Goal: Information Seeking & Learning: Learn about a topic

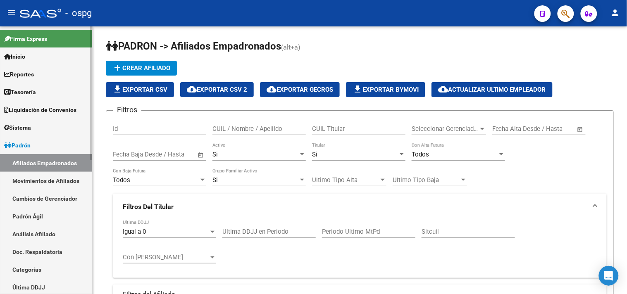
scroll to position [501, 0]
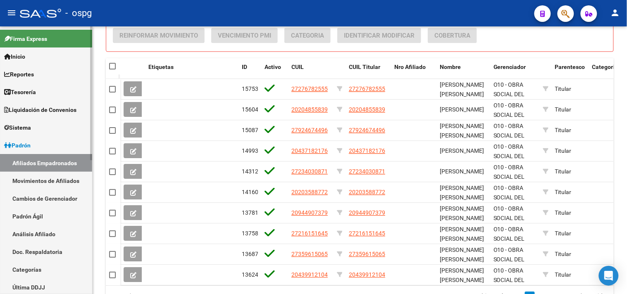
click at [45, 74] on link "Reportes" at bounding box center [46, 74] width 92 height 18
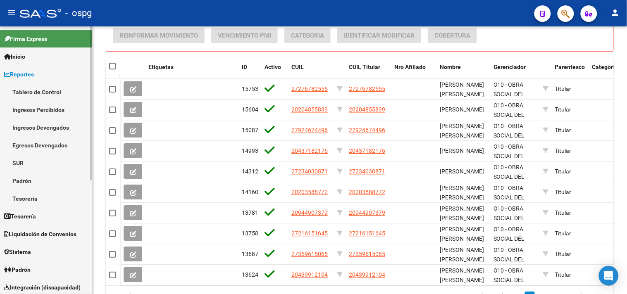
drag, startPoint x: 45, startPoint y: 108, endPoint x: 47, endPoint y: 112, distance: 4.3
click at [45, 109] on link "Ingresos Percibidos" at bounding box center [46, 110] width 92 height 18
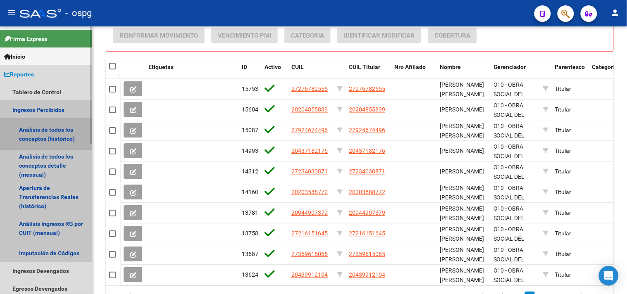
click at [47, 134] on link "Análisis de todos los conceptos (histórico)" at bounding box center [46, 134] width 92 height 31
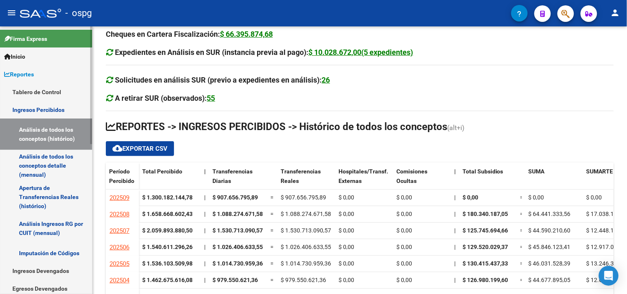
scroll to position [84, 0]
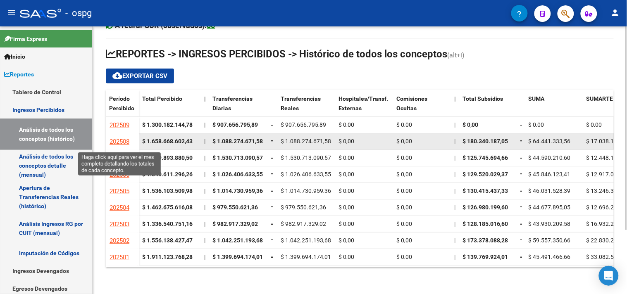
click at [125, 139] on span "202508" at bounding box center [120, 141] width 20 height 7
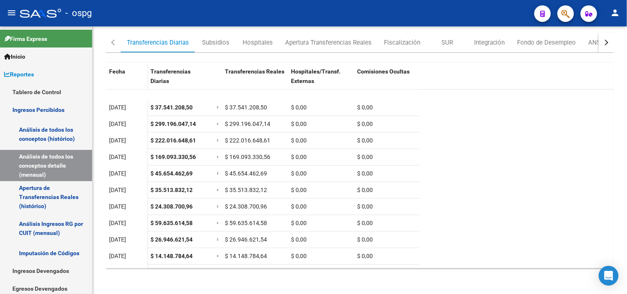
scroll to position [118, 0]
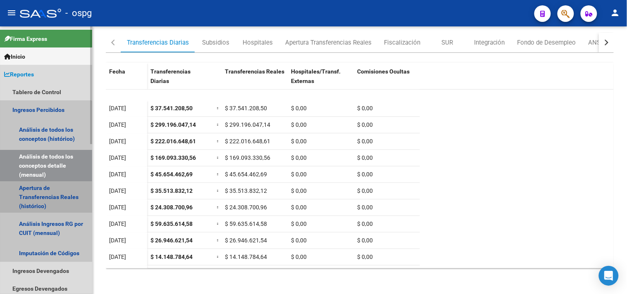
click at [30, 190] on link "Apertura de Transferencias Reales (histórico)" at bounding box center [46, 197] width 92 height 31
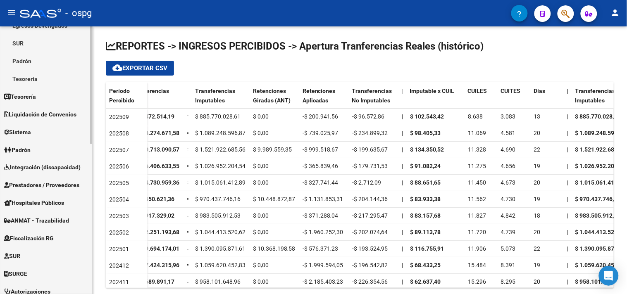
scroll to position [275, 0]
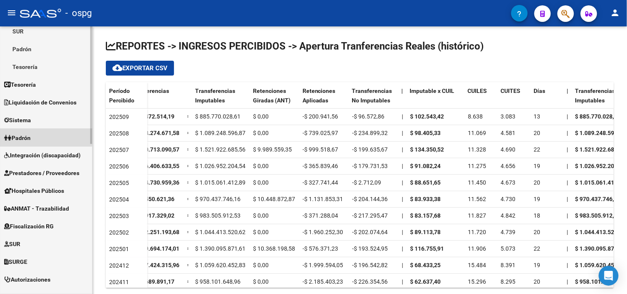
click at [31, 134] on span "Padrón" at bounding box center [17, 138] width 26 height 9
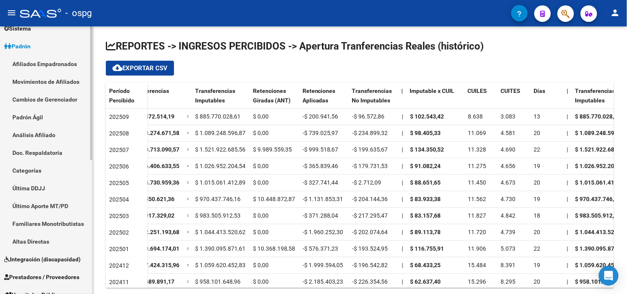
scroll to position [85, 0]
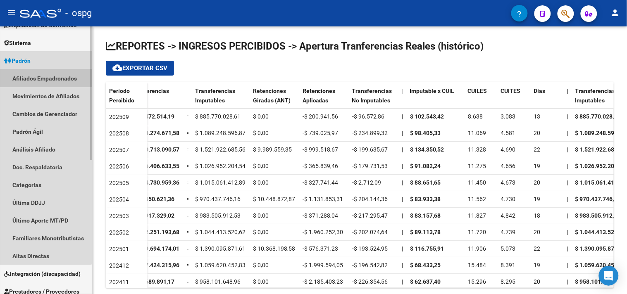
click at [38, 78] on link "Afiliados Empadronados" at bounding box center [46, 78] width 92 height 18
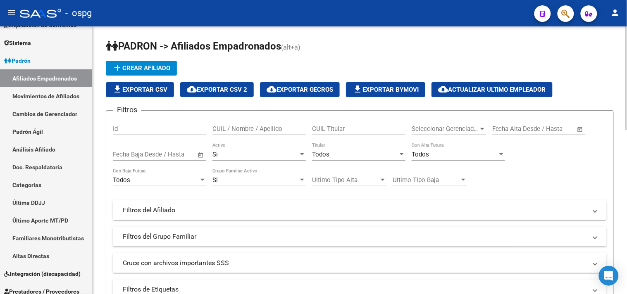
click at [342, 151] on div "Todos Titular" at bounding box center [358, 152] width 93 height 18
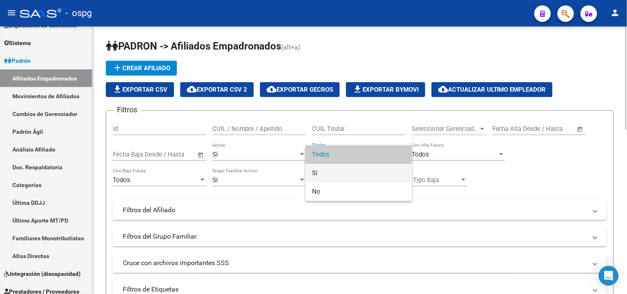
click at [320, 172] on span "Si" at bounding box center [358, 173] width 93 height 19
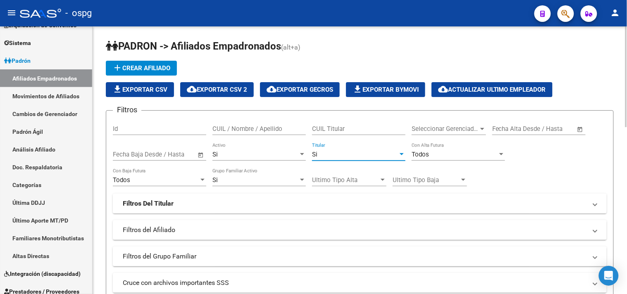
click at [193, 202] on mat-panel-title "Filtros Del Titular" at bounding box center [355, 203] width 464 height 9
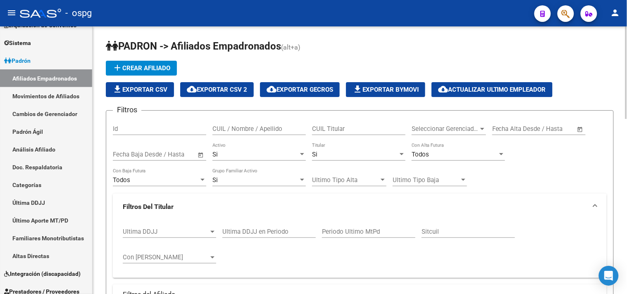
click at [188, 234] on span "Ultima DDJJ" at bounding box center [166, 231] width 86 height 7
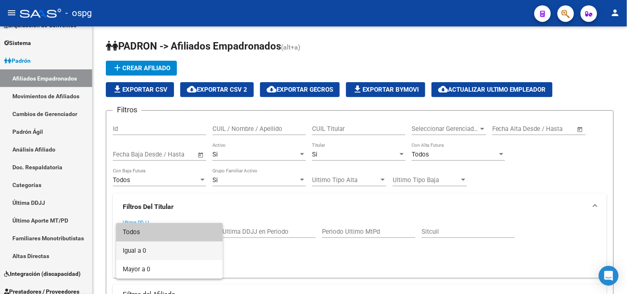
click at [146, 250] on span "Igual a 0" at bounding box center [169, 251] width 93 height 19
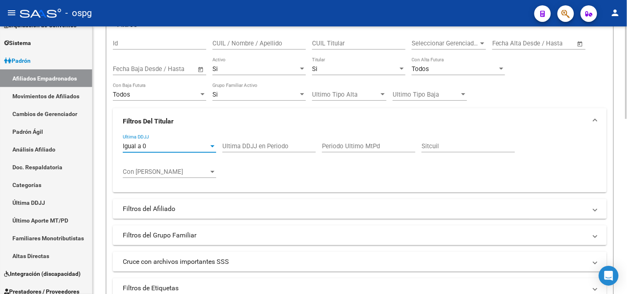
scroll to position [92, 0]
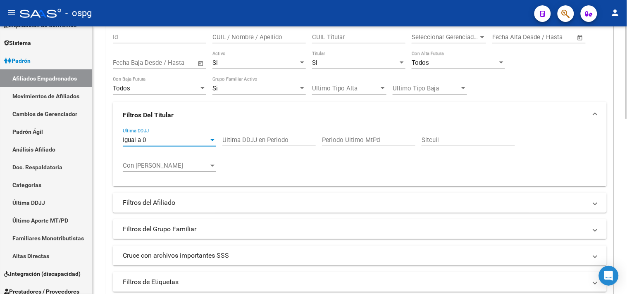
click at [180, 208] on mat-expansion-panel-header "Filtros del Afiliado" at bounding box center [360, 203] width 494 height 20
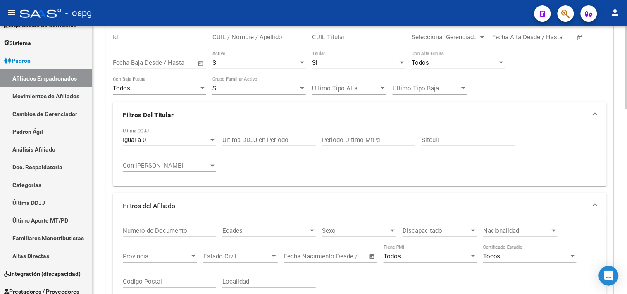
drag, startPoint x: 194, startPoint y: 206, endPoint x: 196, endPoint y: 214, distance: 8.2
click at [196, 206] on mat-panel-title "Filtros del Afiliado" at bounding box center [355, 206] width 464 height 9
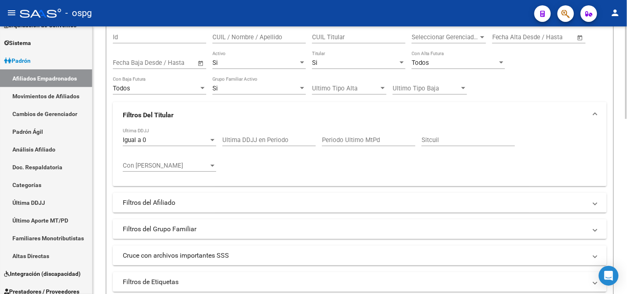
click at [184, 227] on mat-panel-title "Filtros del Grupo Familiar" at bounding box center [355, 229] width 464 height 9
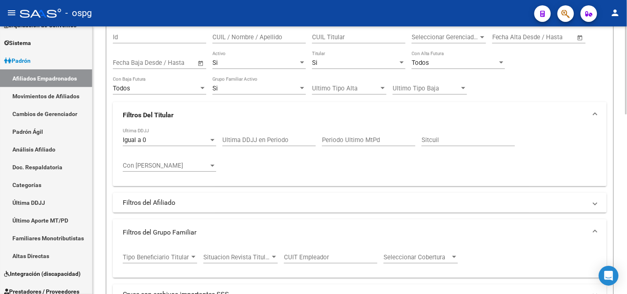
click at [175, 259] on span "Tipo Beneficiario Titular" at bounding box center [156, 257] width 67 height 7
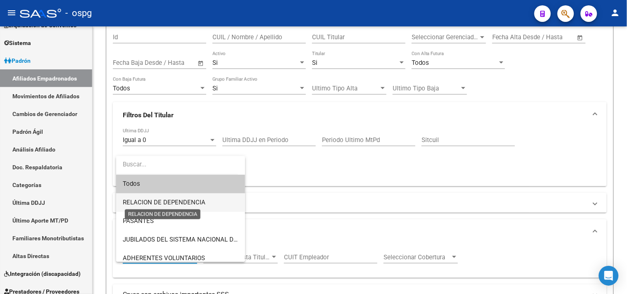
click at [167, 204] on span "RELACION DE DEPENDENCIA" at bounding box center [164, 202] width 83 height 7
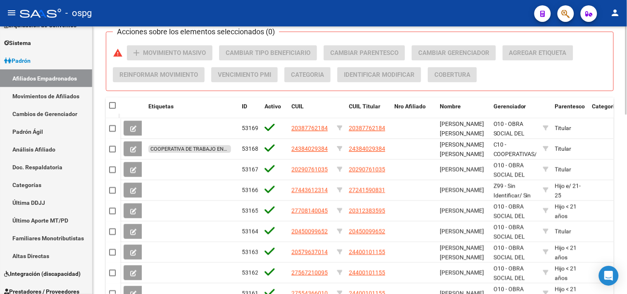
scroll to position [363, 0]
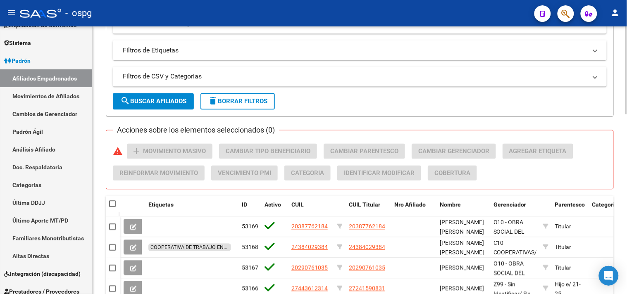
click at [148, 101] on span "search Buscar Afiliados" at bounding box center [153, 101] width 66 height 7
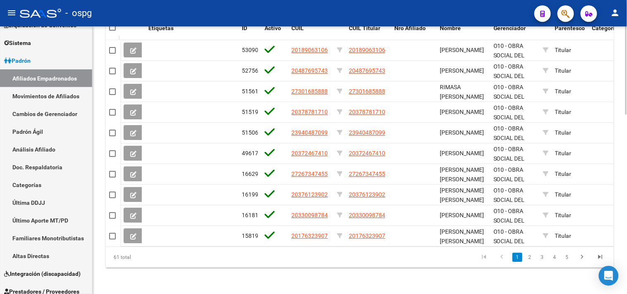
scroll to position [547, 0]
click at [600, 257] on icon "go to last page" at bounding box center [600, 258] width 11 height 10
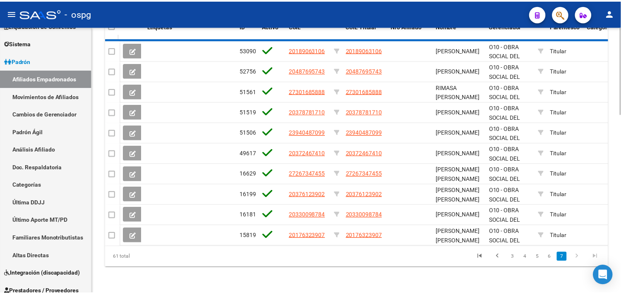
scroll to position [361, 0]
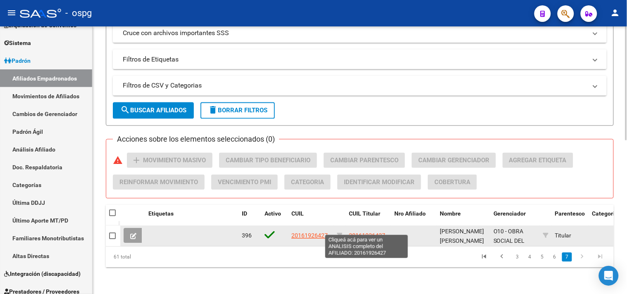
click at [365, 233] on span "20161926427" at bounding box center [367, 236] width 36 height 7
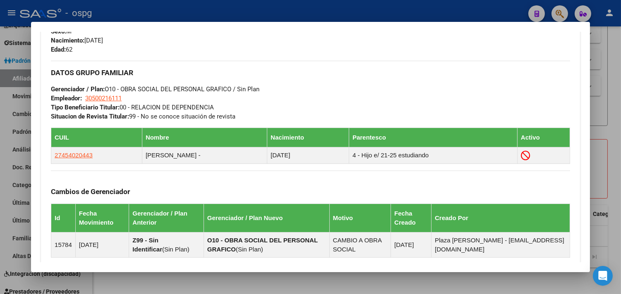
scroll to position [514, 0]
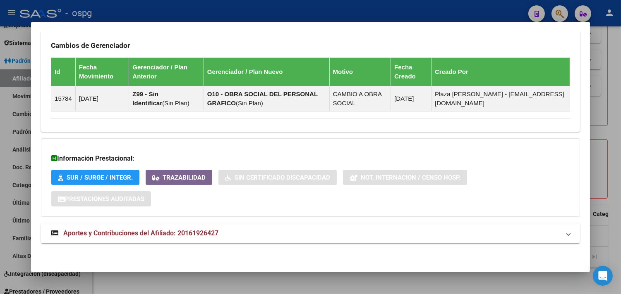
click at [257, 229] on mat-panel-title "Aportes y Contribuciones del Afiliado: 20161926427" at bounding box center [305, 234] width 509 height 10
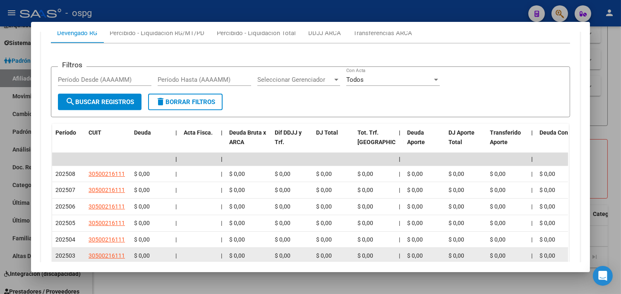
scroll to position [767, 0]
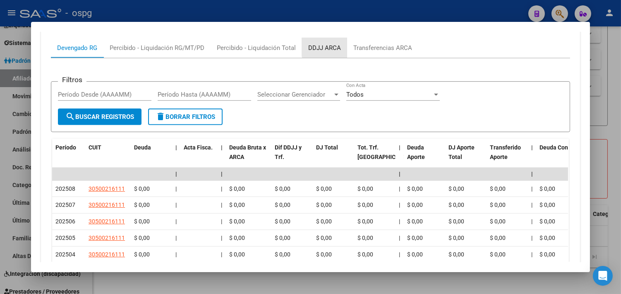
click at [326, 48] on div "DDJJ ARCA" at bounding box center [324, 47] width 33 height 9
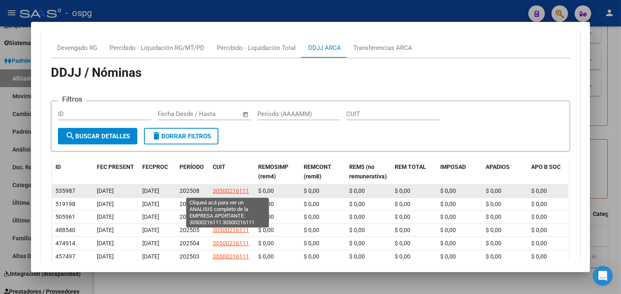
click at [220, 193] on span "30500216111" at bounding box center [231, 191] width 36 height 7
type textarea "30500216111"
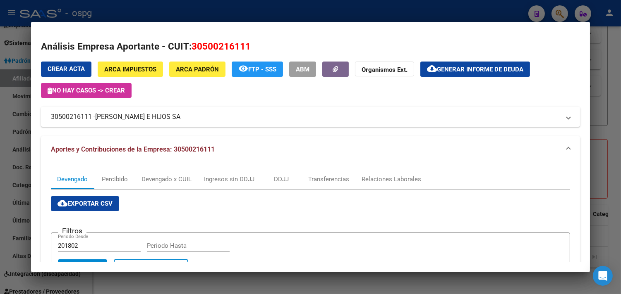
click at [602, 144] on div at bounding box center [310, 147] width 621 height 294
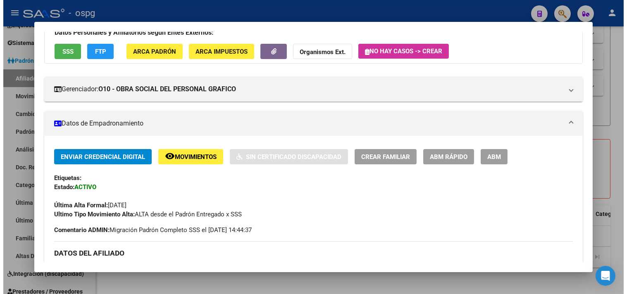
scroll to position [0, 0]
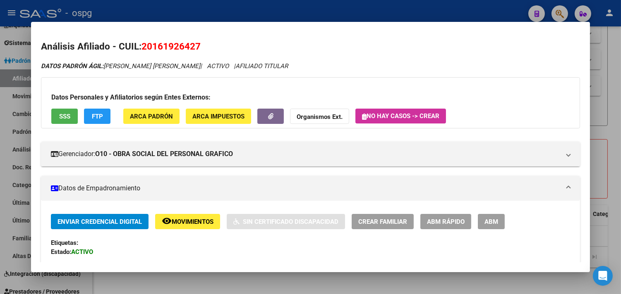
click at [101, 115] on button "FTP" at bounding box center [97, 116] width 26 height 15
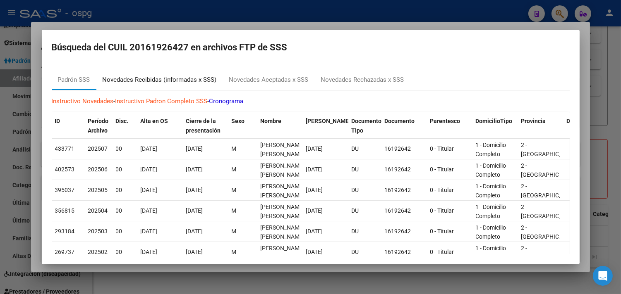
click at [200, 77] on div "Novedades Recibidas (informadas x SSS)" at bounding box center [160, 80] width 114 height 10
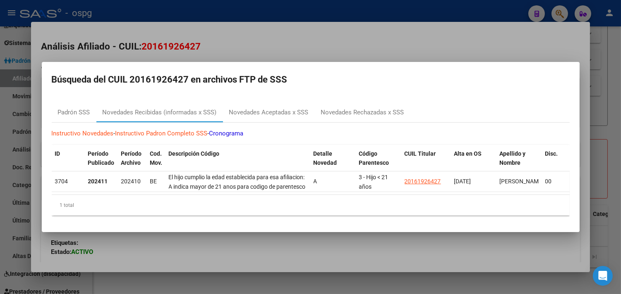
click at [285, 253] on div at bounding box center [310, 147] width 621 height 294
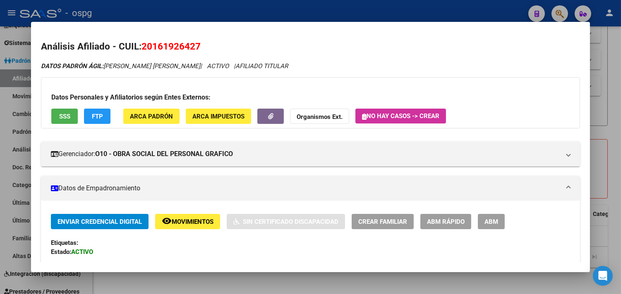
drag, startPoint x: 139, startPoint y: 48, endPoint x: 201, endPoint y: 49, distance: 62.4
click at [201, 49] on h2 "Análisis Afiliado - CUIL: 20161926427" at bounding box center [310, 47] width 539 height 14
copy span "20161926427"
click at [613, 60] on div at bounding box center [310, 147] width 621 height 294
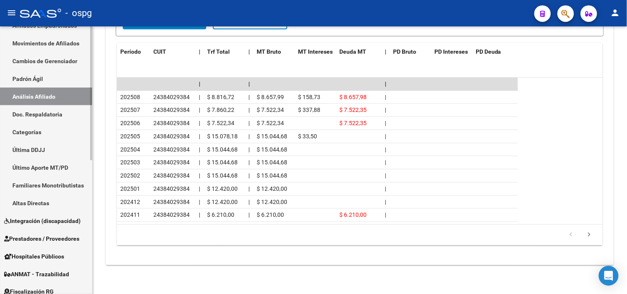
scroll to position [184, 0]
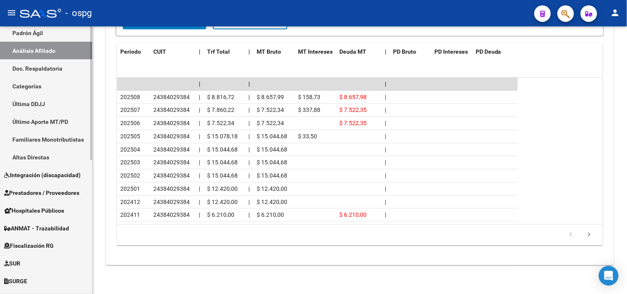
click at [46, 247] on span "Fiscalización RG" at bounding box center [29, 246] width 50 height 9
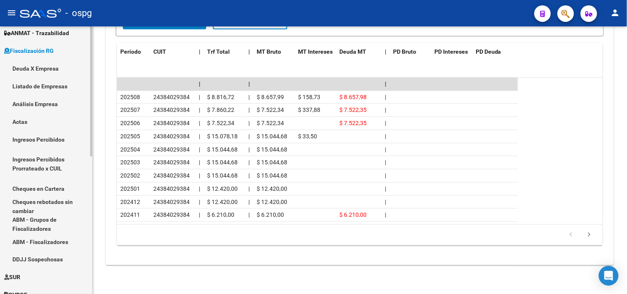
click at [45, 87] on link "Listado de Empresas" at bounding box center [46, 86] width 92 height 18
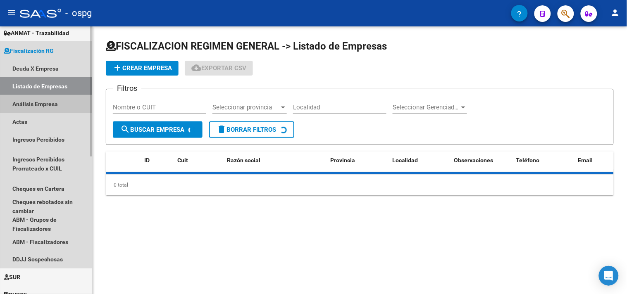
click at [38, 104] on link "Análisis Empresa" at bounding box center [46, 104] width 92 height 18
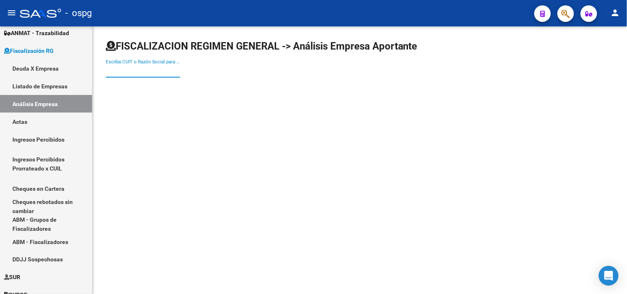
paste input "30-71229903-3"
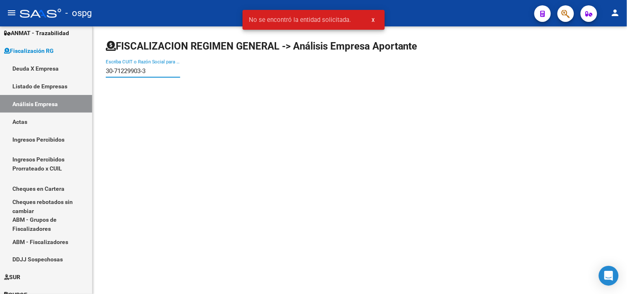
click at [144, 69] on input "30-71229903-3" at bounding box center [143, 70] width 74 height 7
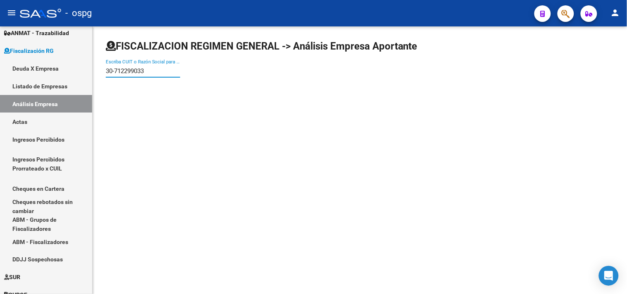
click at [116, 67] on input "30-712299033" at bounding box center [143, 70] width 74 height 7
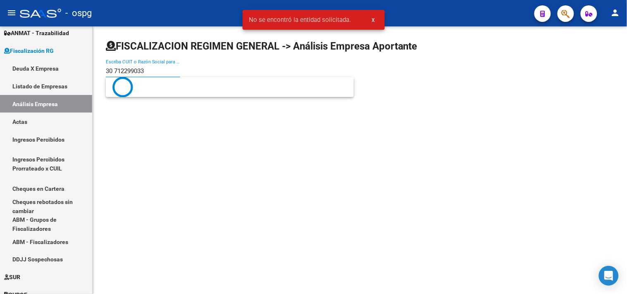
type input "30 712299033"
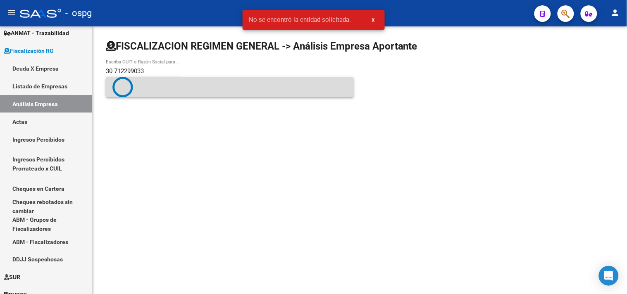
click at [151, 90] on span at bounding box center [229, 87] width 235 height 21
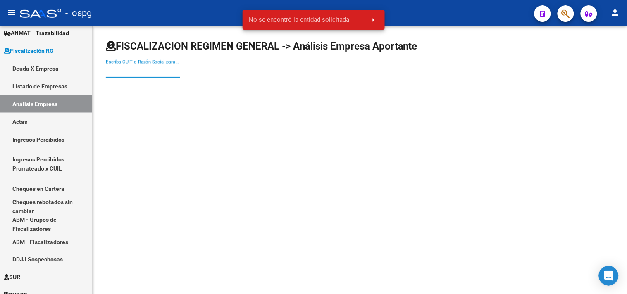
click at [139, 73] on input "Escriba CUIT o Razón Social para buscar" at bounding box center [143, 70] width 74 height 7
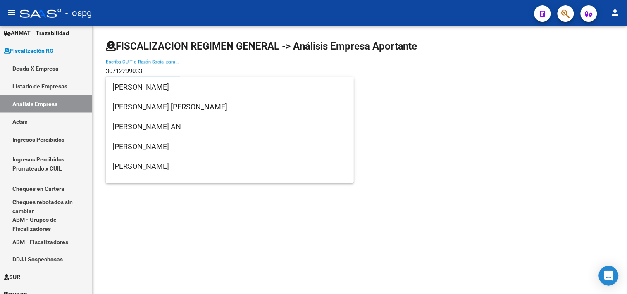
type input "30712299033"
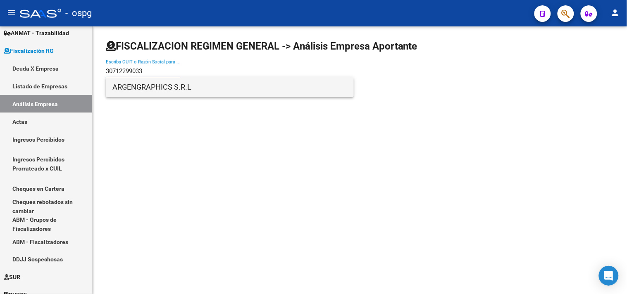
click at [196, 88] on span "ARGENGRAPHICS S.R.L" at bounding box center [229, 87] width 235 height 20
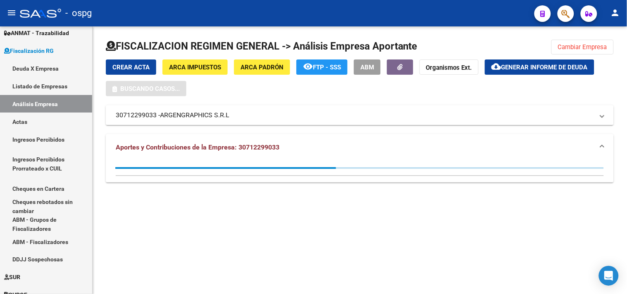
click at [195, 85] on div "Crear Acta ARCA Impuestos ARCA Padrón remove_red_eye FTP - SSS ABM Organismos E…" at bounding box center [360, 78] width 508 height 37
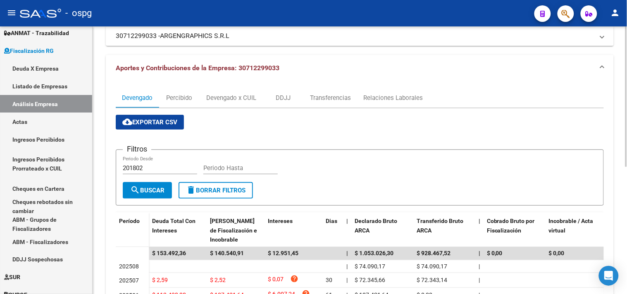
scroll to position [46, 0]
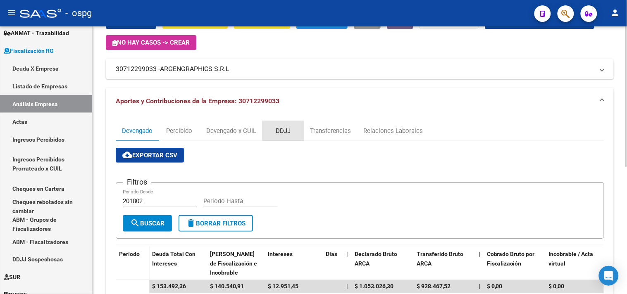
click at [287, 127] on div "DDJJ" at bounding box center [283, 131] width 15 height 9
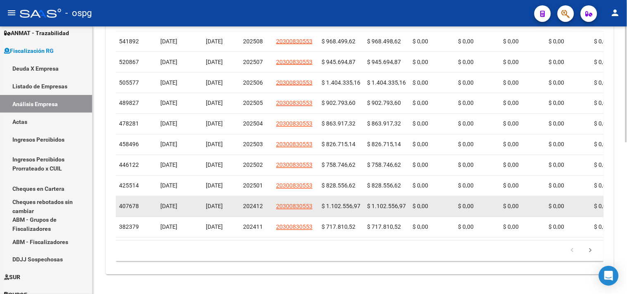
scroll to position [349, 0]
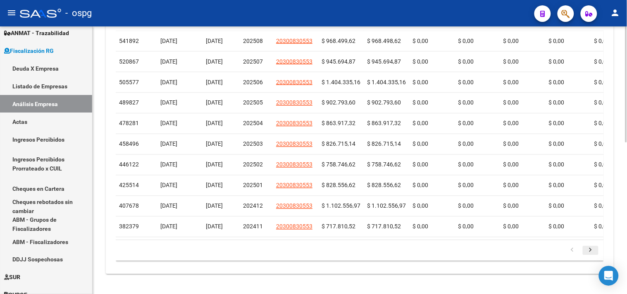
click at [589, 253] on icon "go to next page" at bounding box center [591, 252] width 11 height 10
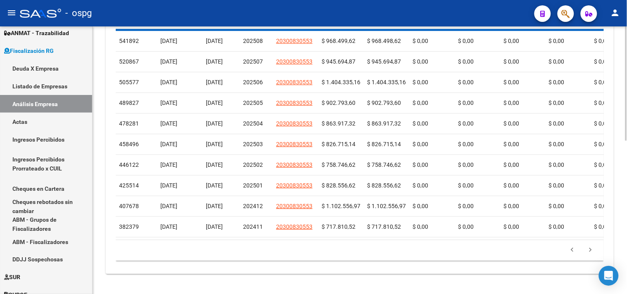
scroll to position [321, 0]
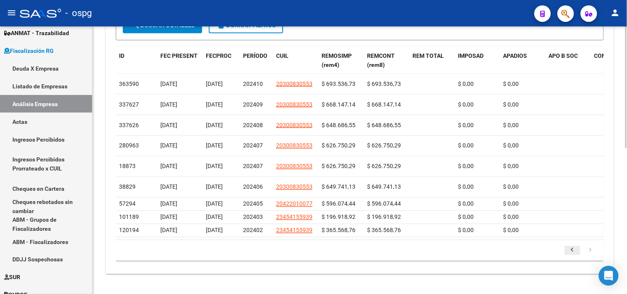
click at [572, 251] on icon "go to previous page" at bounding box center [572, 252] width 11 height 10
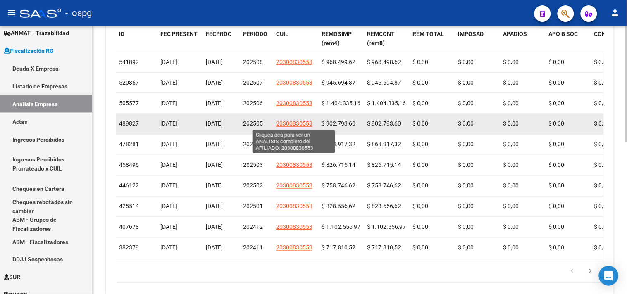
click at [302, 125] on span "20300830553" at bounding box center [294, 124] width 36 height 7
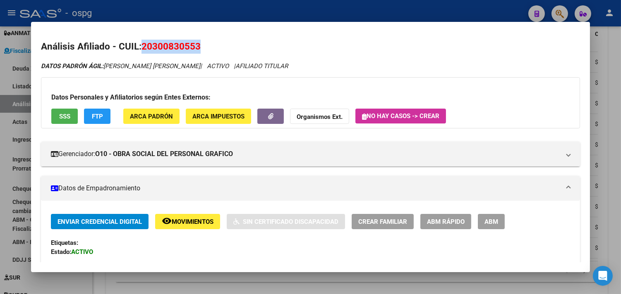
drag, startPoint x: 140, startPoint y: 44, endPoint x: 203, endPoint y: 44, distance: 63.3
click at [203, 44] on h2 "Análisis Afiliado - CUIL: 20300830553" at bounding box center [310, 47] width 539 height 14
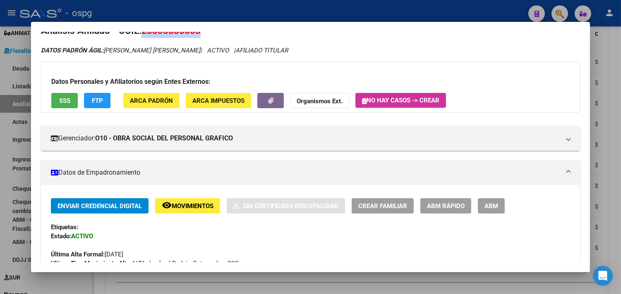
scroll to position [0, 0]
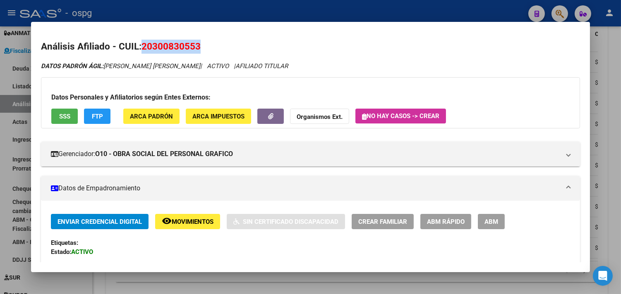
click at [59, 115] on span "SSS" at bounding box center [64, 116] width 11 height 7
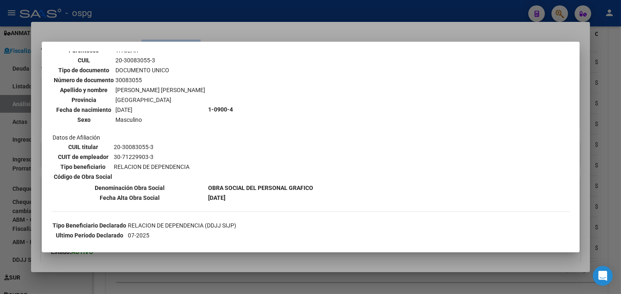
scroll to position [129, 0]
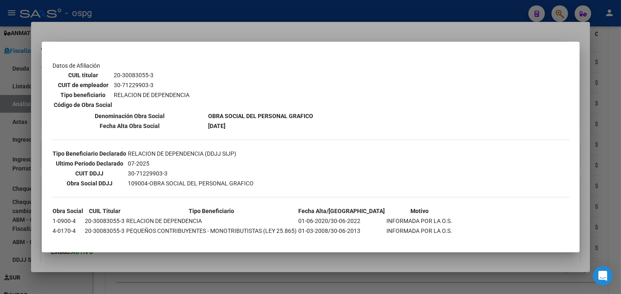
click at [409, 280] on div at bounding box center [310, 147] width 621 height 294
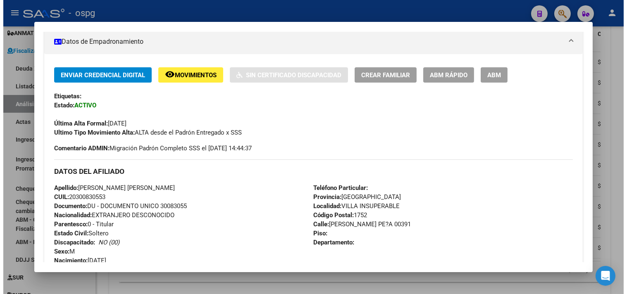
scroll to position [367, 0]
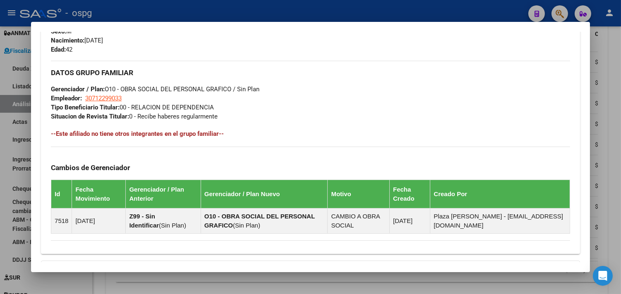
click at [423, 282] on div at bounding box center [310, 147] width 621 height 294
